Goal: Task Accomplishment & Management: Use online tool/utility

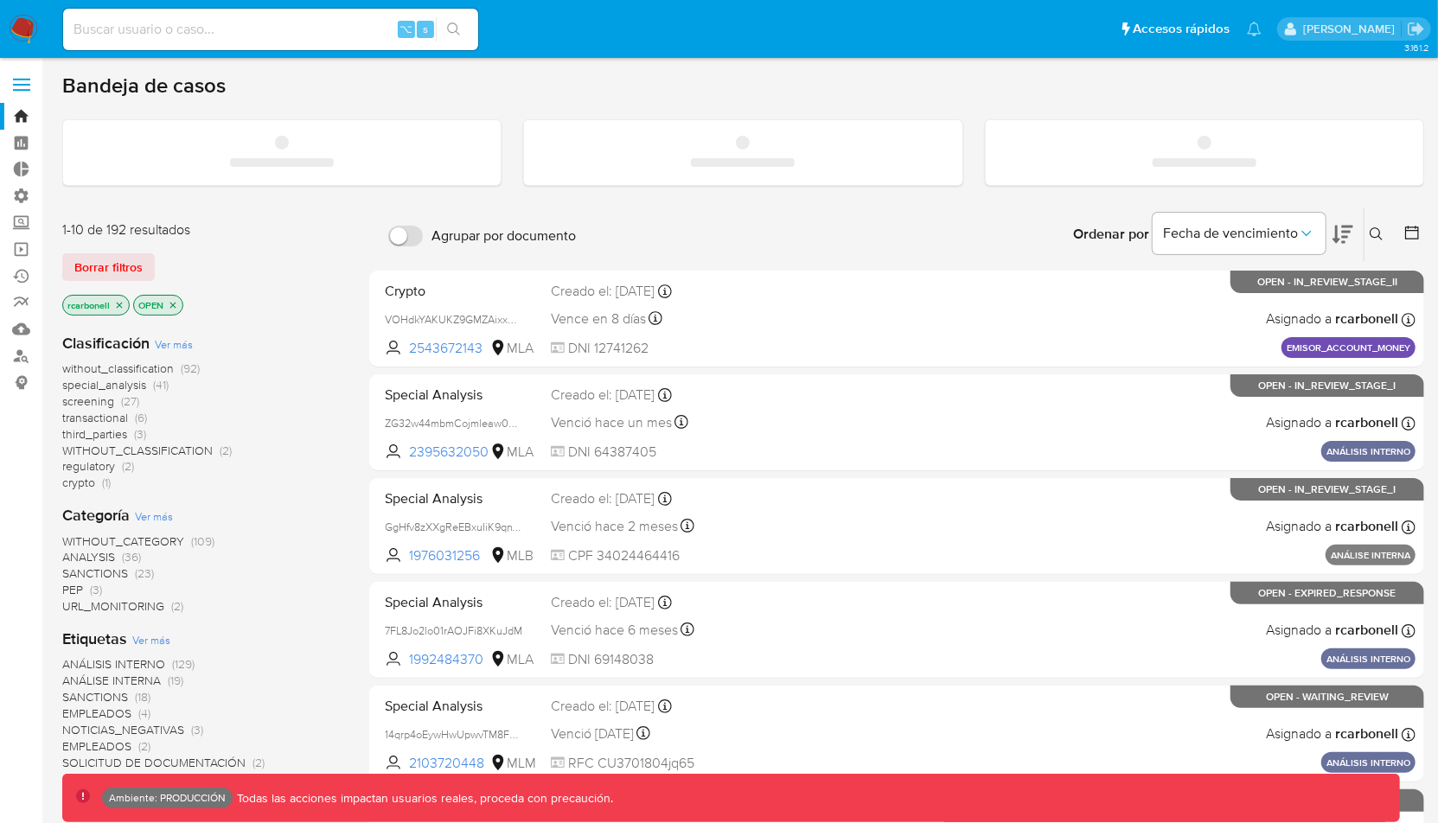
click at [26, 89] on span at bounding box center [21, 90] width 17 height 3
click at [0, 0] on input "checkbox" at bounding box center [0, 0] width 0 height 0
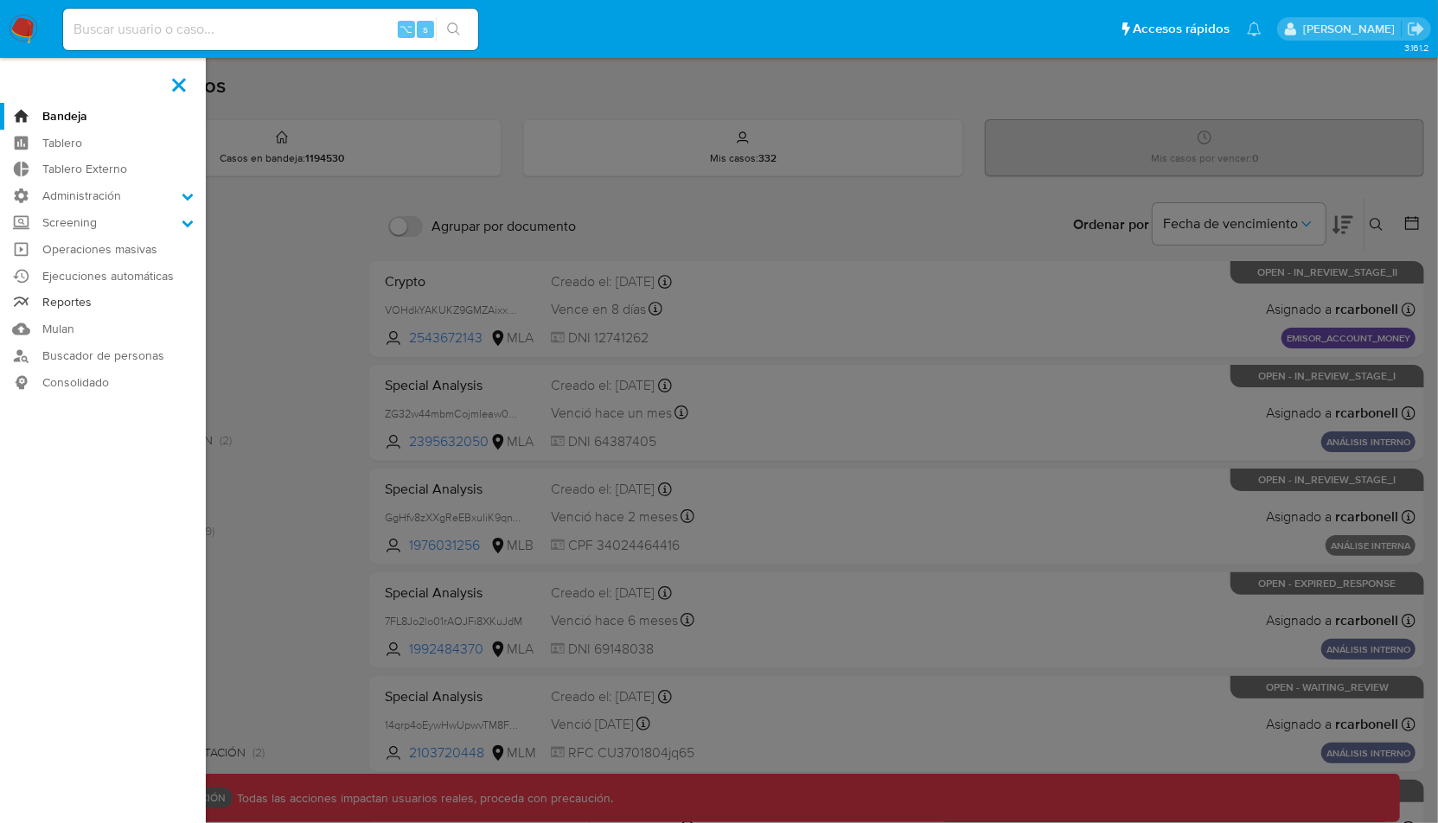
click at [93, 302] on link "Reportes" at bounding box center [103, 303] width 206 height 27
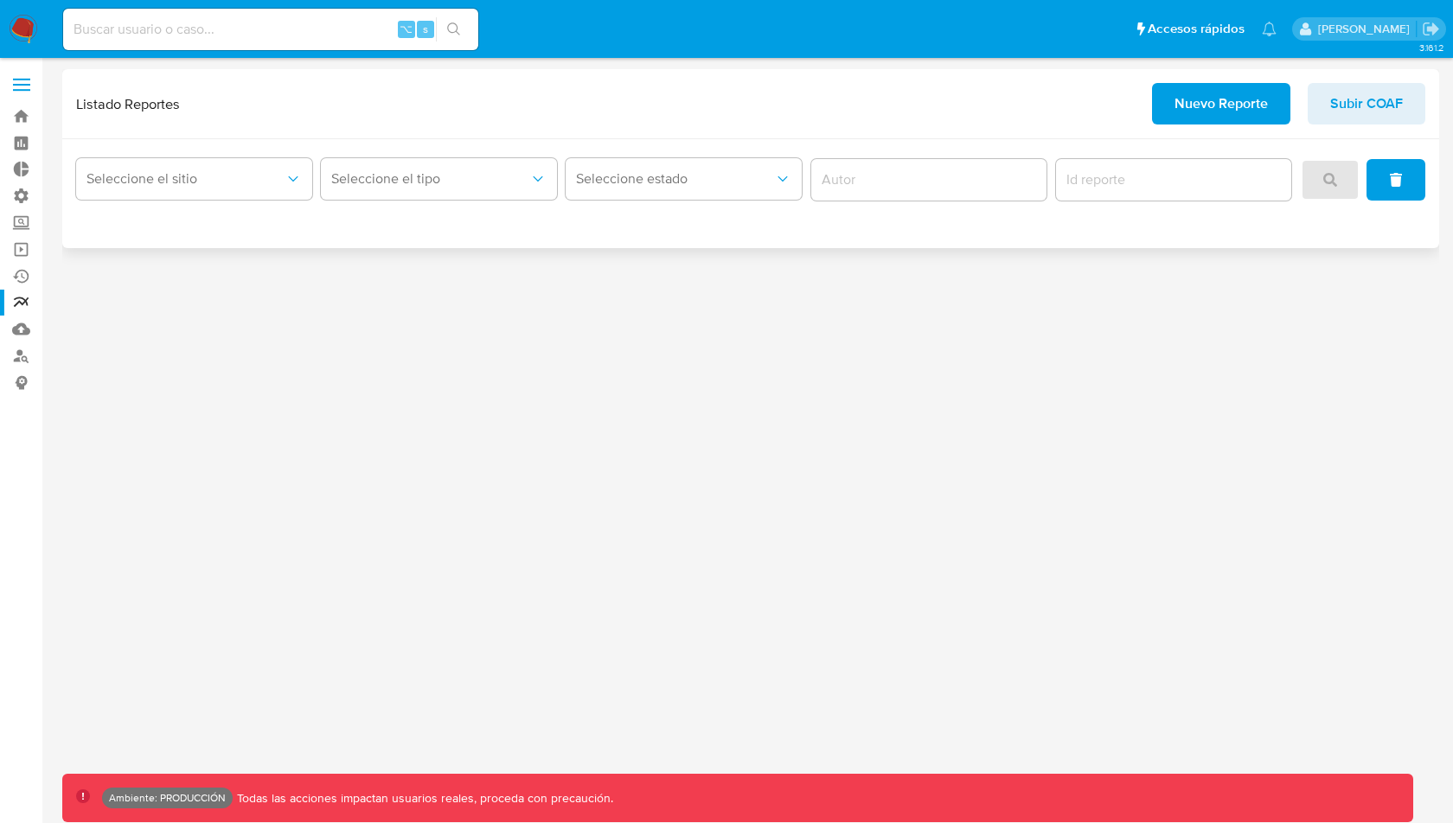
click at [1189, 92] on span "Nuevo Reporte" at bounding box center [1220, 104] width 93 height 38
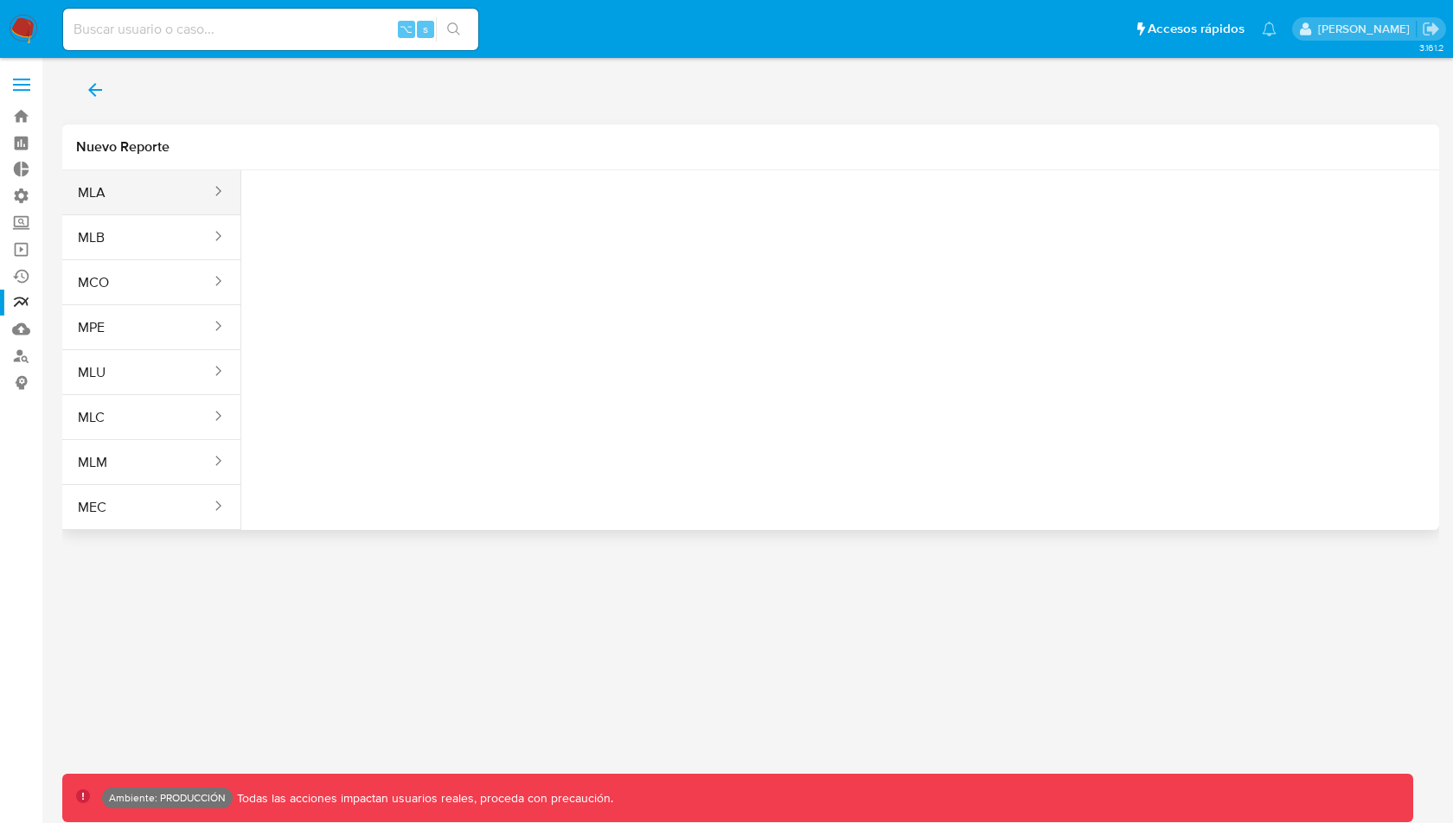
click at [116, 188] on button "MLA" at bounding box center [137, 193] width 150 height 42
click at [399, 204] on button "Seleccione una opcion" at bounding box center [350, 216] width 190 height 42
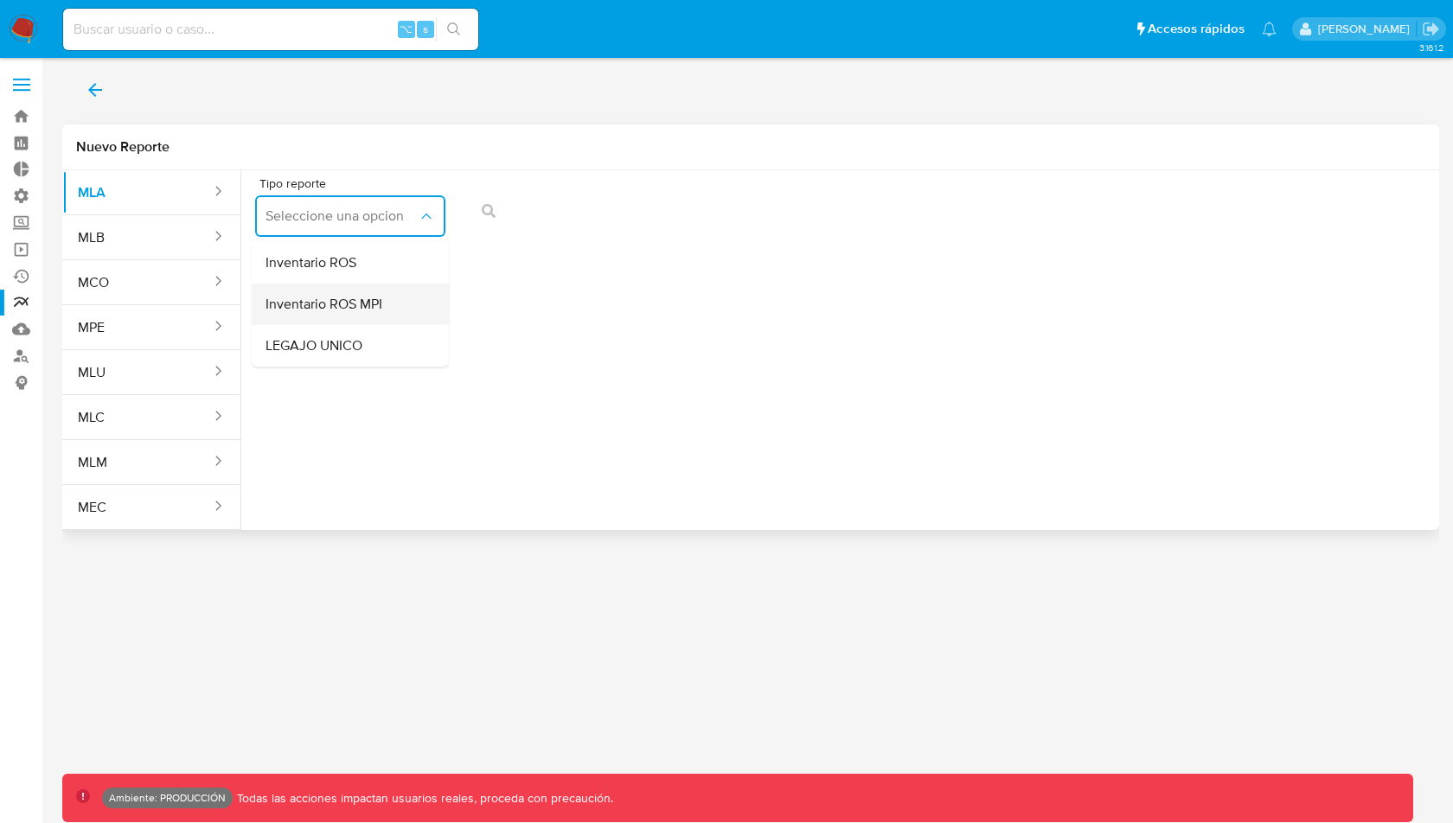
click at [379, 306] on span "Inventario ROS MPI" at bounding box center [323, 304] width 117 height 17
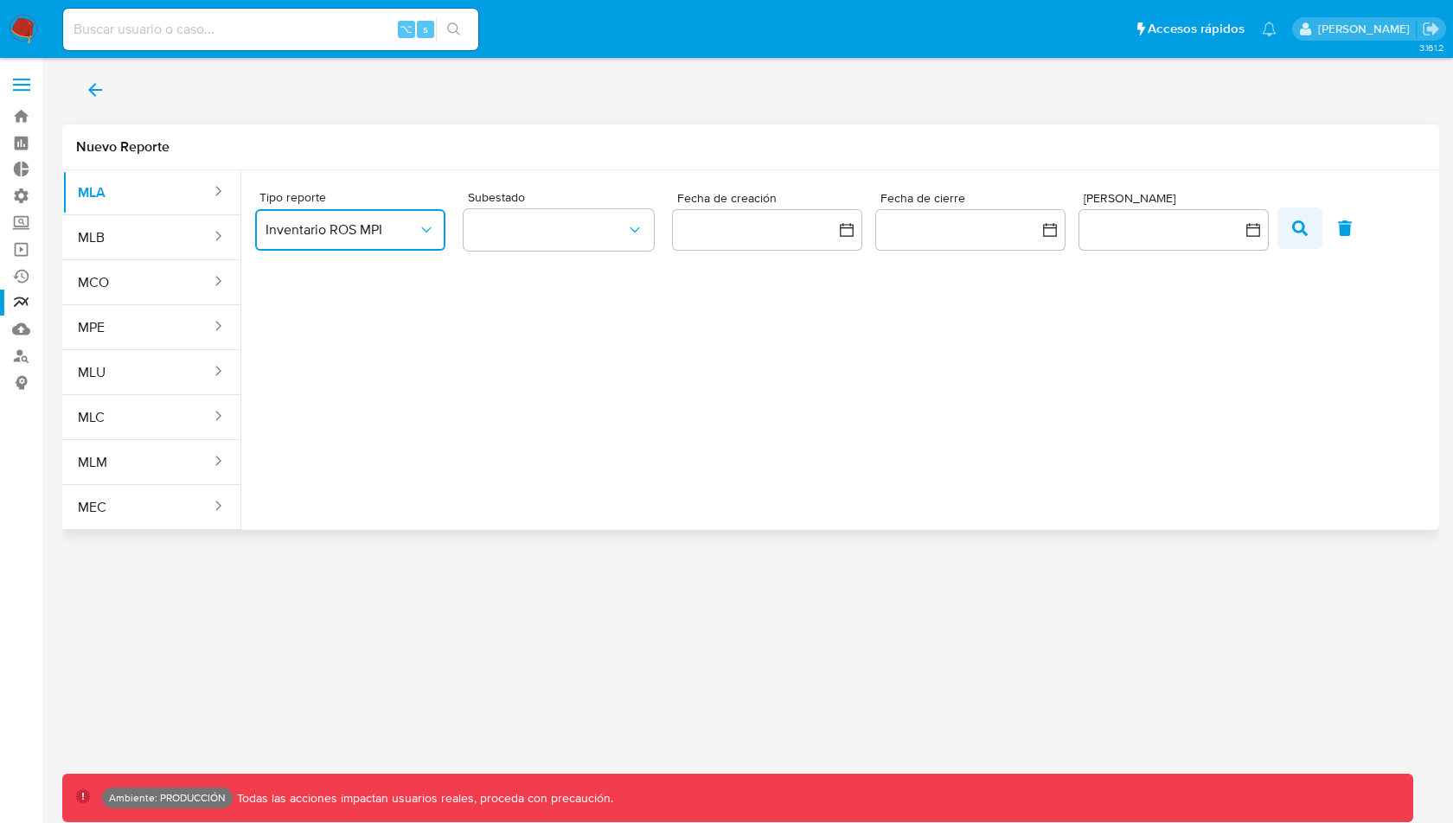
click at [1306, 226] on icon "button" at bounding box center [1300, 228] width 16 height 16
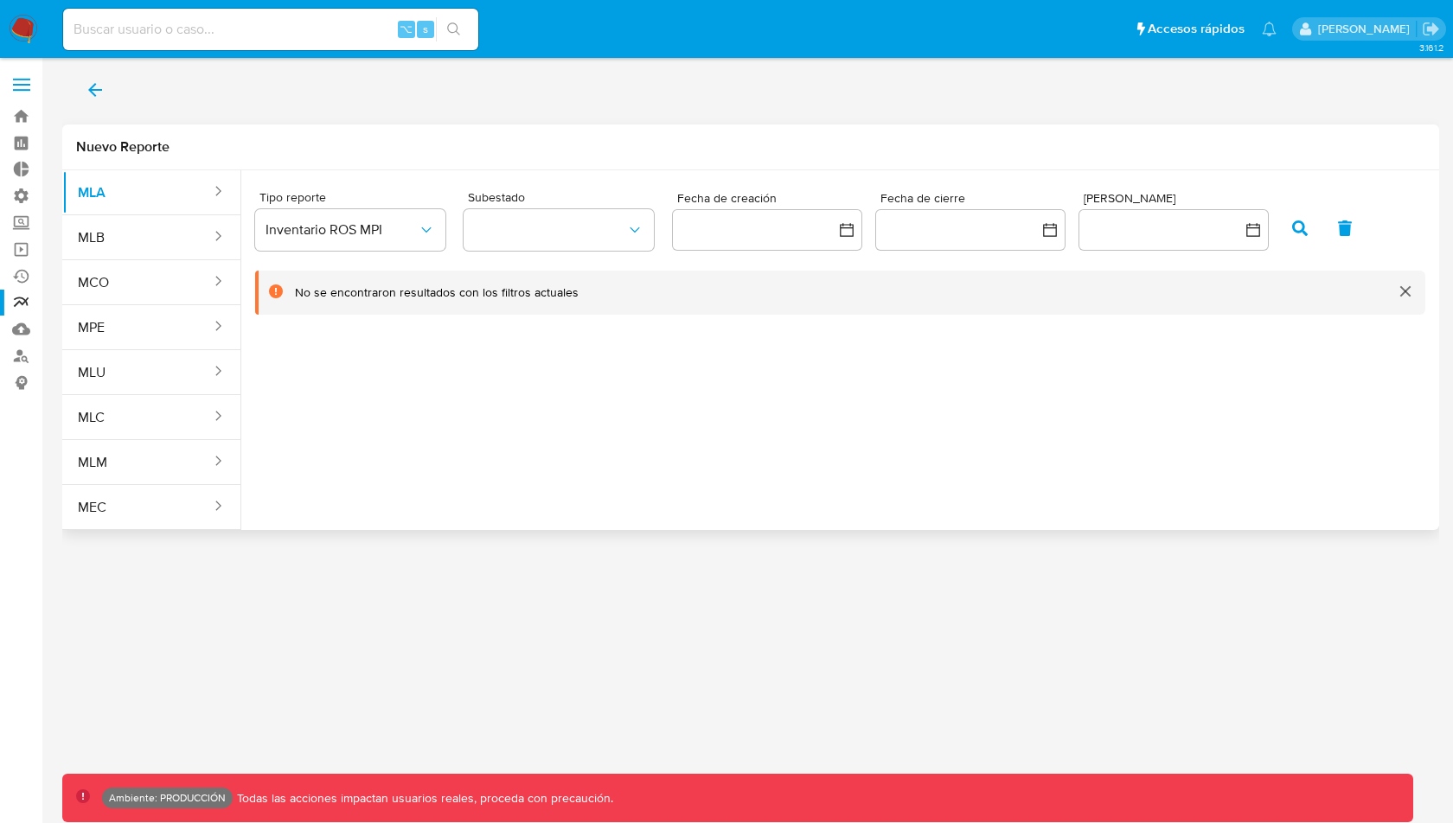
click at [751, 413] on div "Tipo reporte Inventario ROS MPI Subestado Fecha de creación Fecha de cierre Fec…" at bounding box center [840, 343] width 1198 height 346
click at [77, 85] on button "back" at bounding box center [95, 90] width 66 height 42
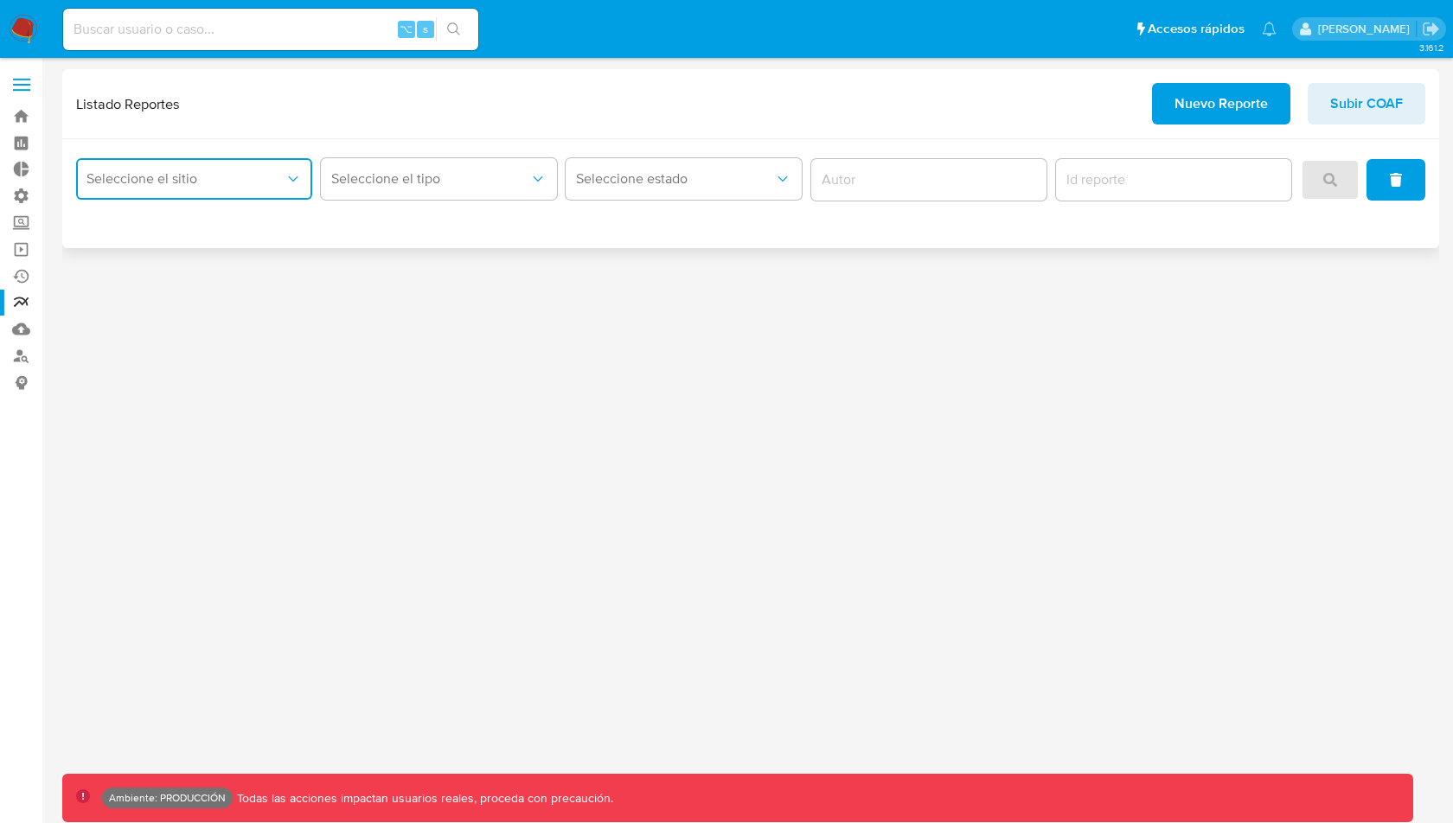
click at [270, 175] on span "Seleccione el sitio" at bounding box center [185, 178] width 198 height 17
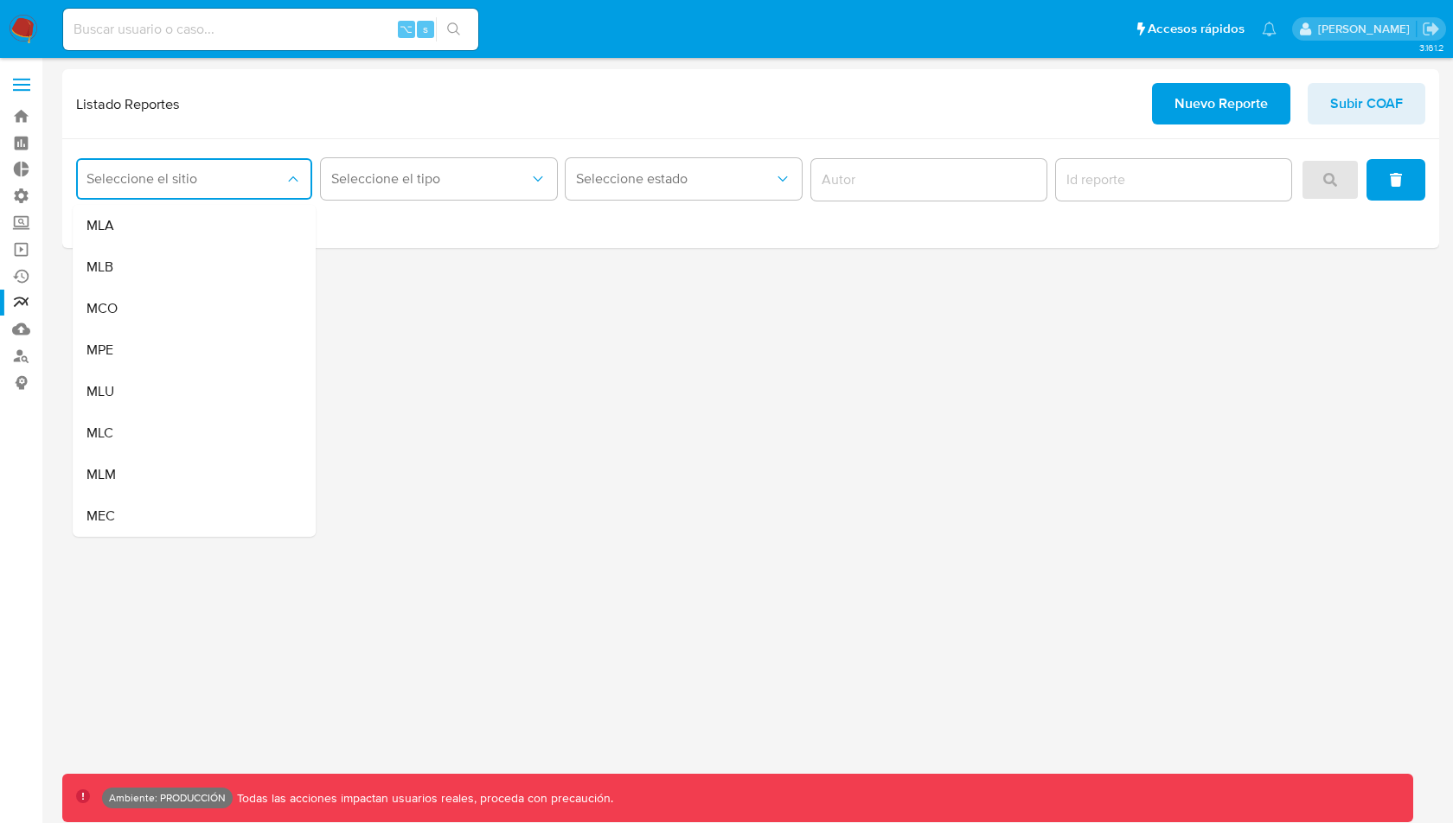
click at [990, 482] on div "3.161.2 Ambiente: PRODUCCIÓN Todas las acciones impactan usuarios reales, proce…" at bounding box center [750, 440] width 1377 height 743
